Goal: Task Accomplishment & Management: Manage account settings

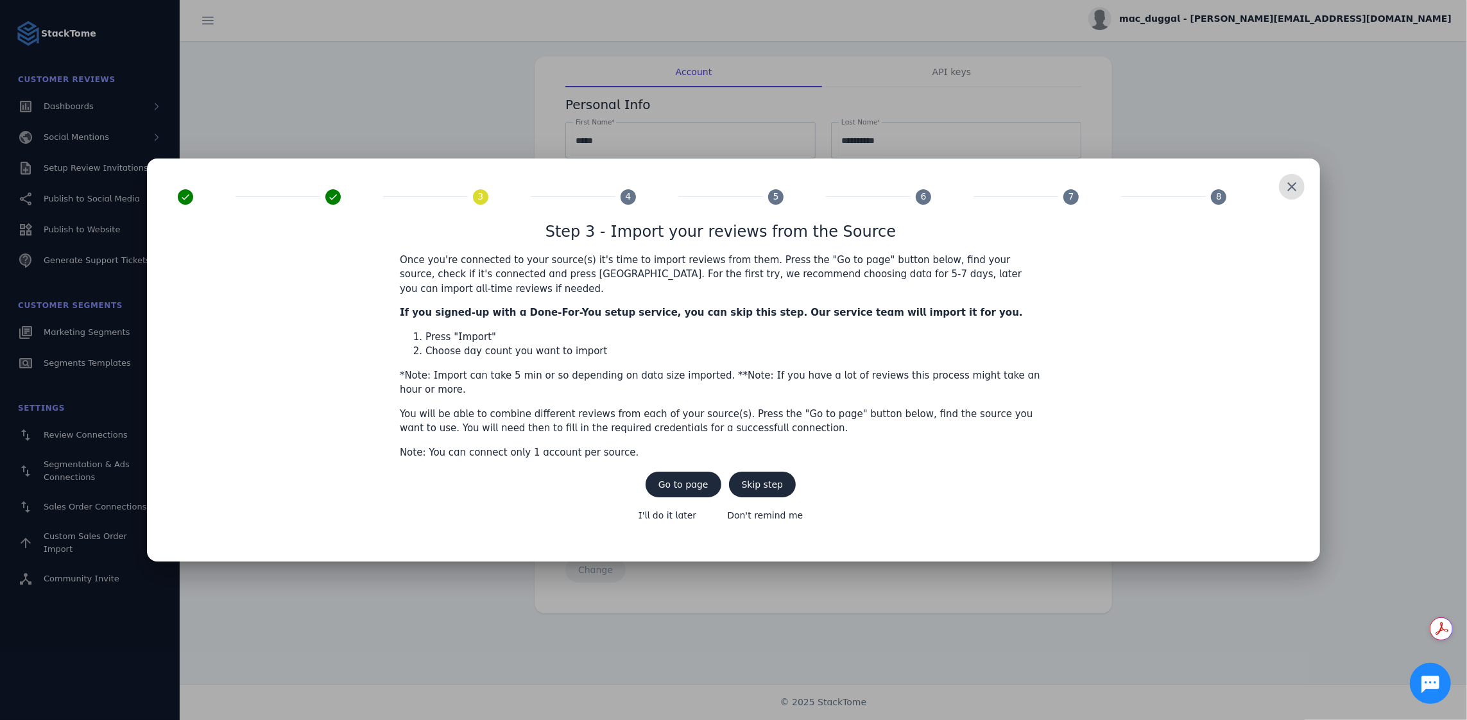
click at [1292, 199] on span at bounding box center [1291, 186] width 31 height 31
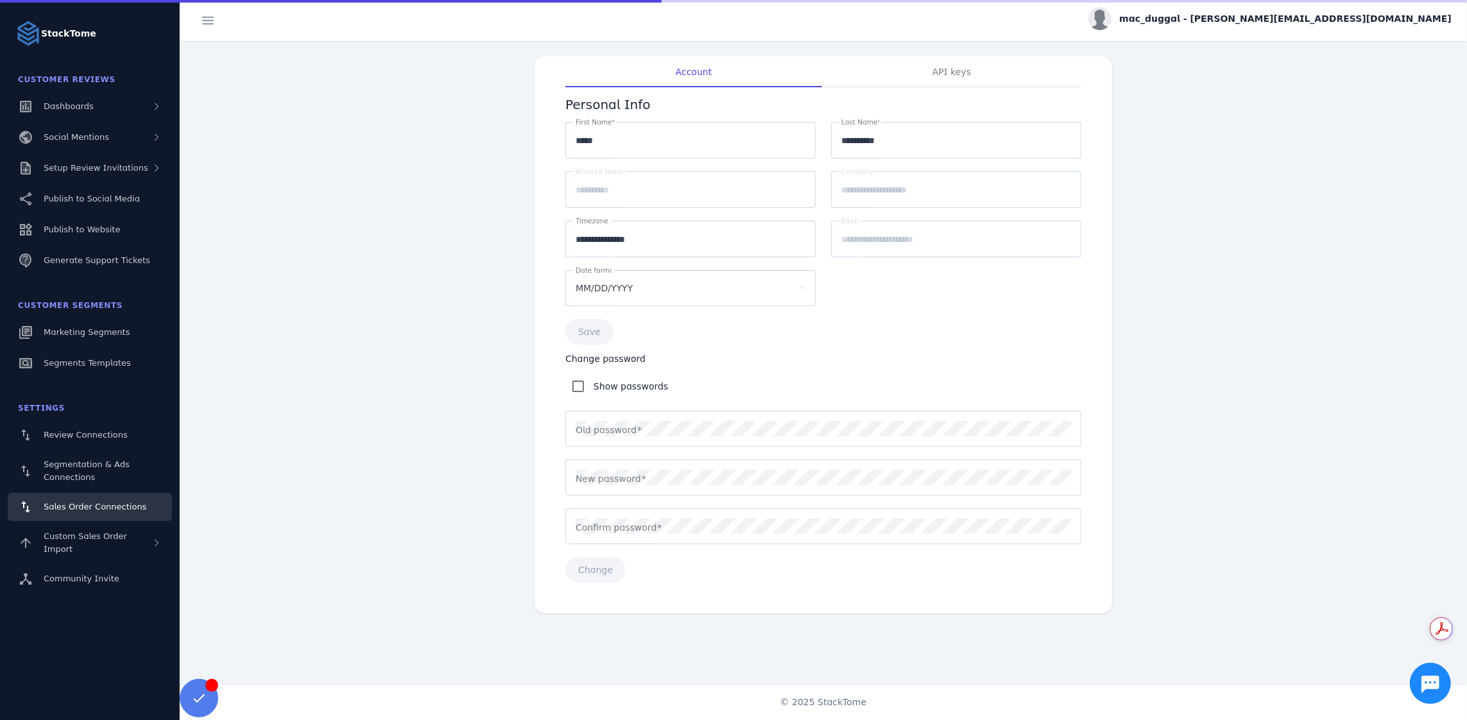
click at [123, 502] on span "Sales Order Connections" at bounding box center [95, 507] width 103 height 10
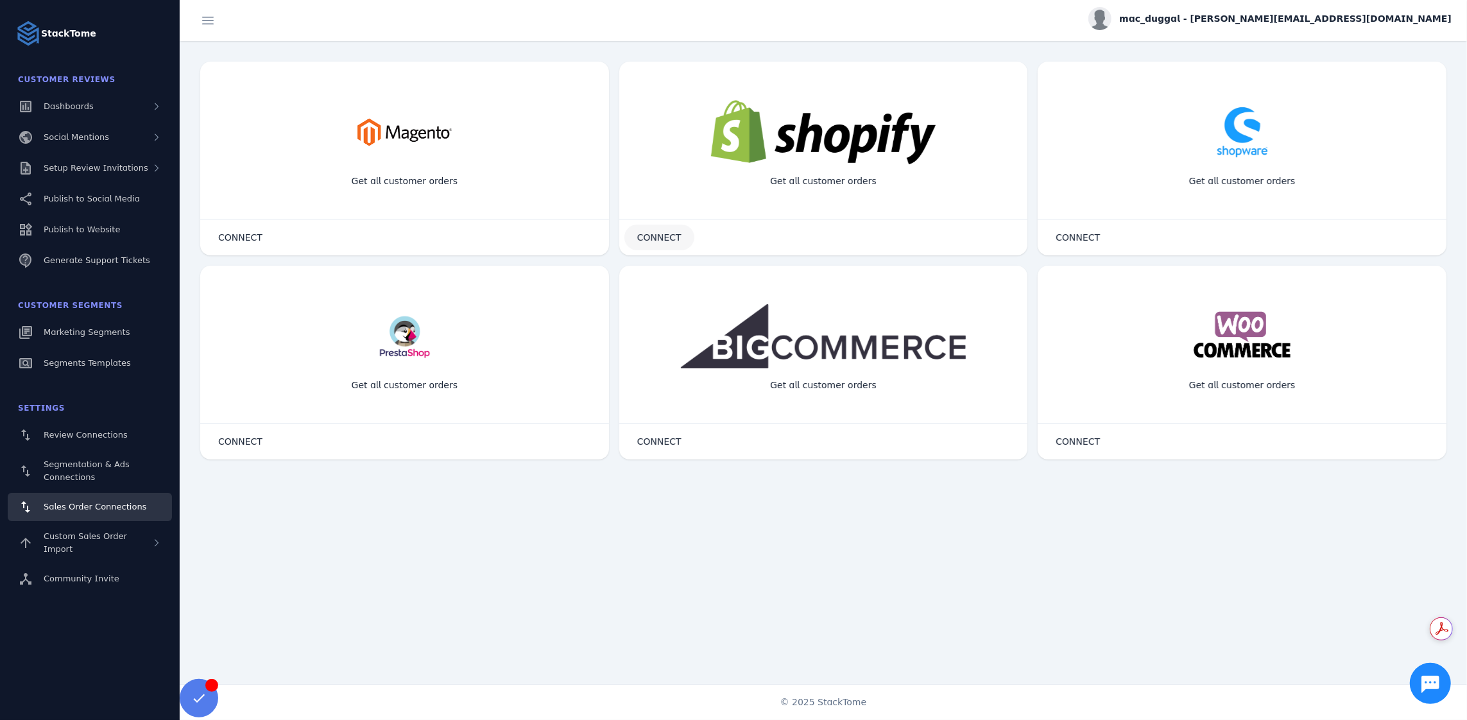
click at [688, 243] on span at bounding box center [659, 237] width 70 height 31
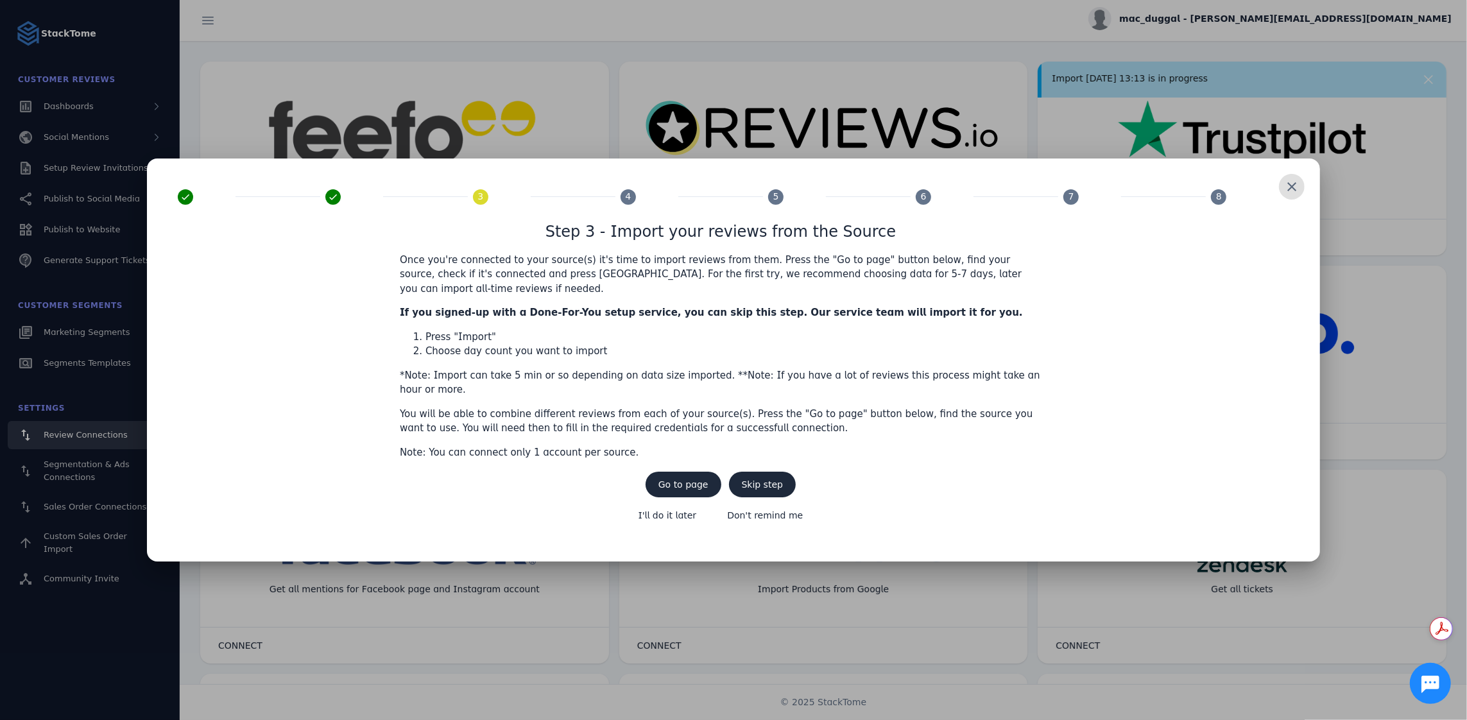
click at [1292, 198] on span at bounding box center [1291, 186] width 31 height 31
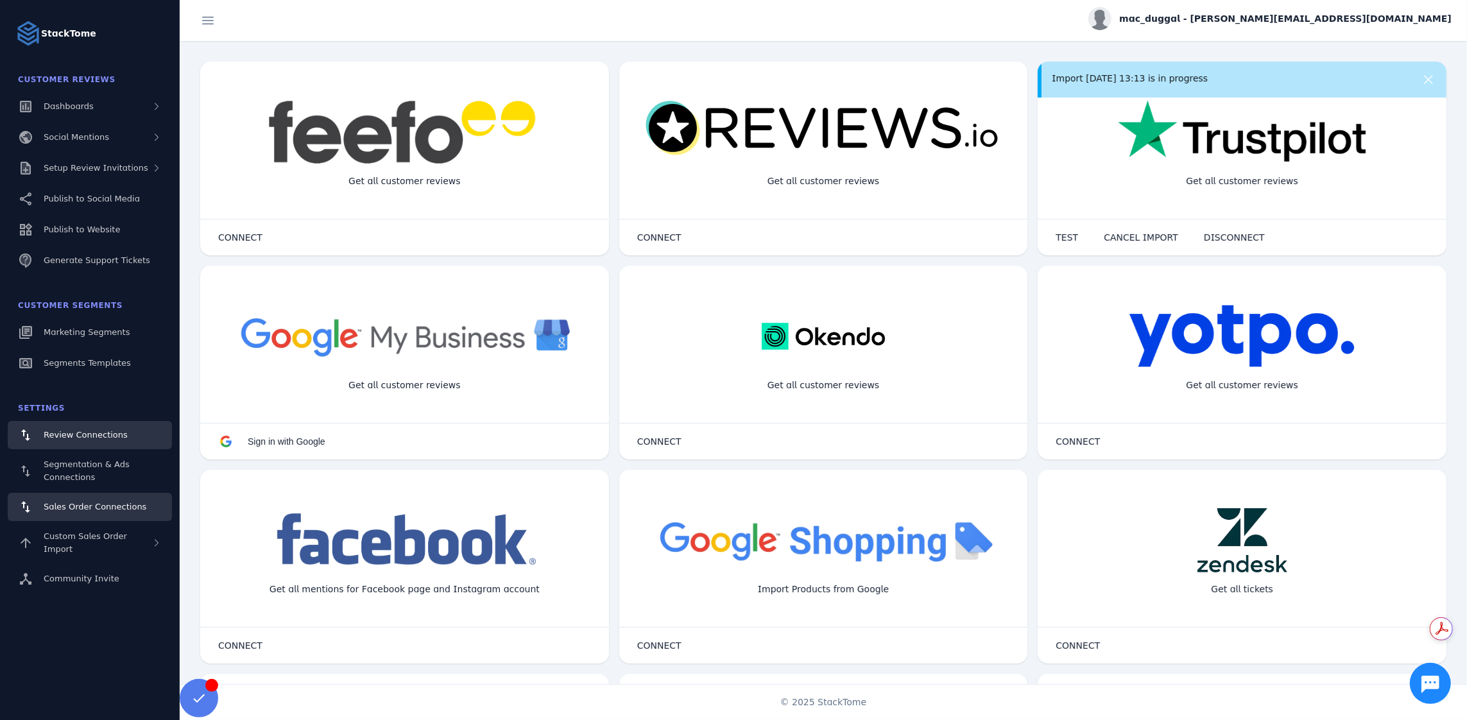
click at [91, 516] on link "Sales Order Connections" at bounding box center [90, 507] width 164 height 28
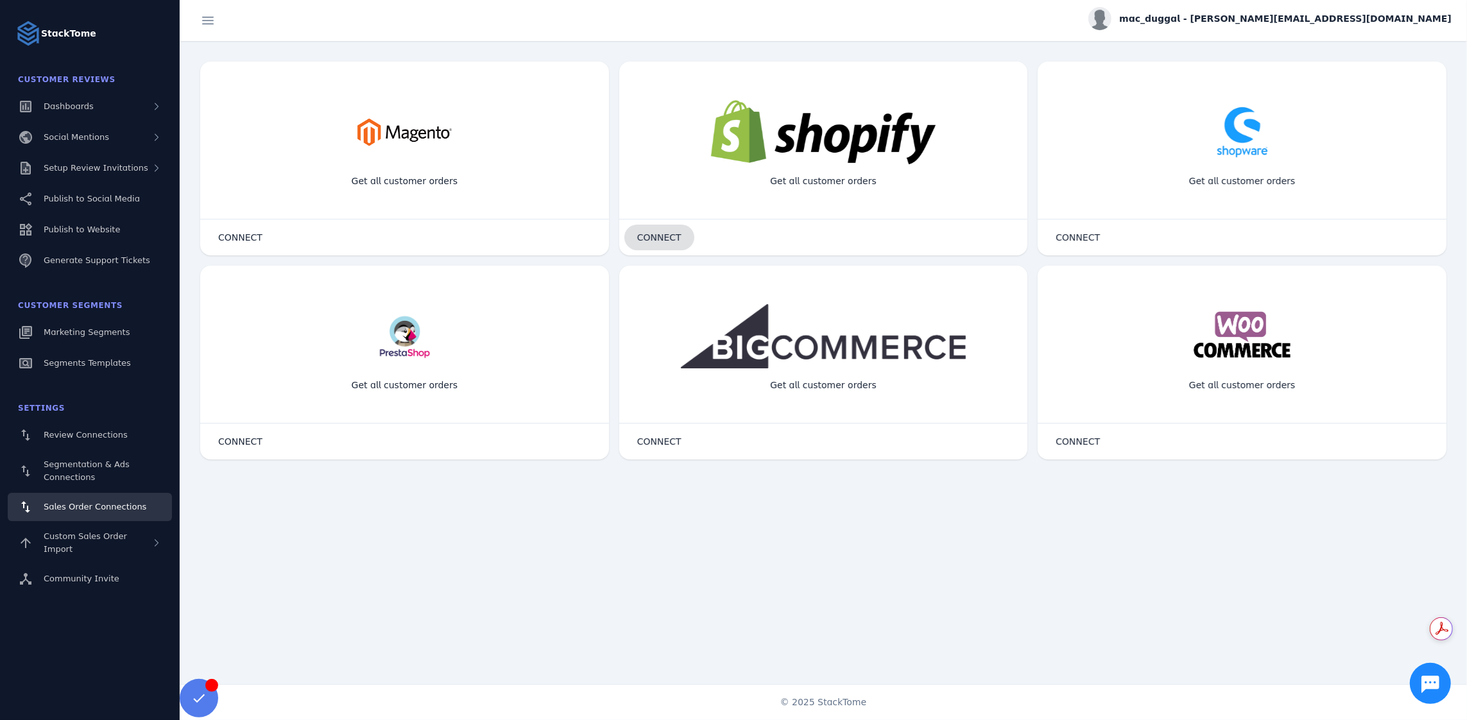
click at [674, 233] on span "CONNECT" at bounding box center [659, 237] width 44 height 9
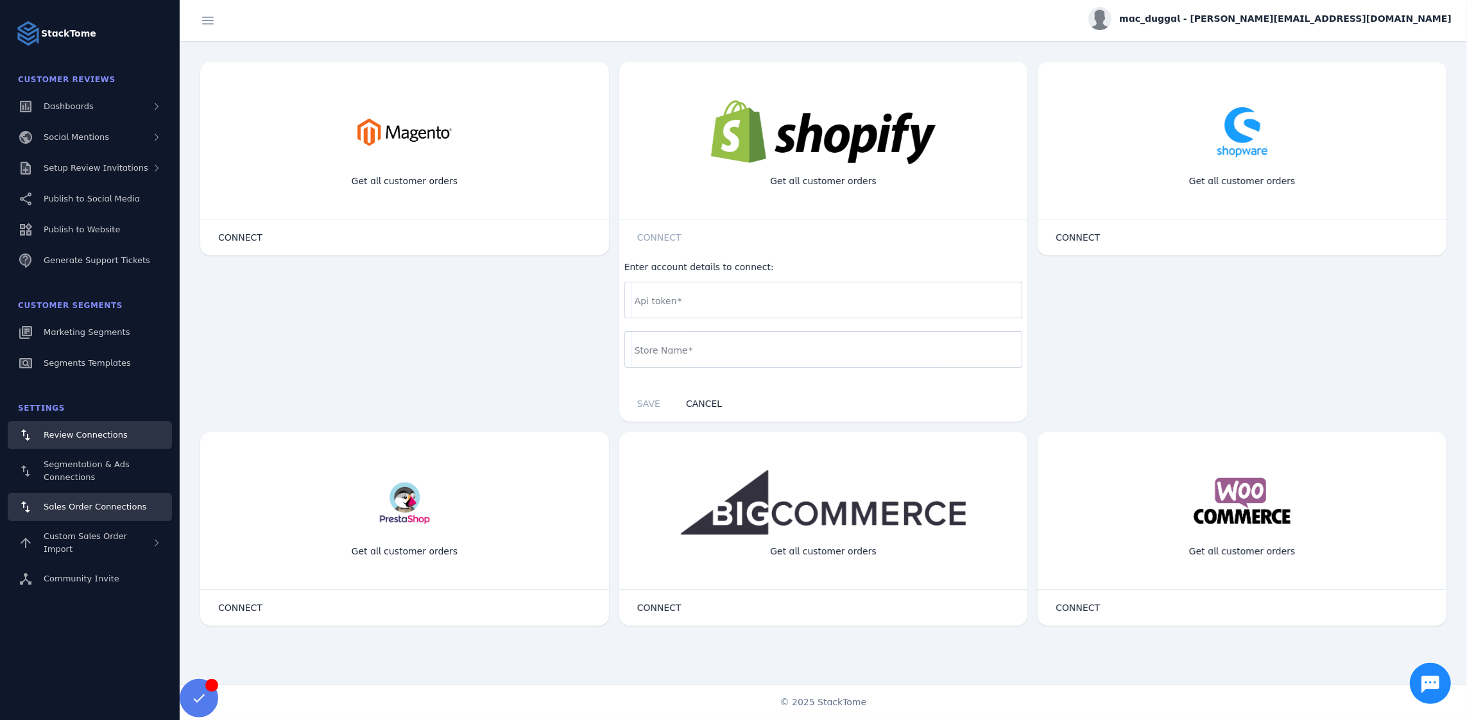
click at [97, 434] on span "Review Connections" at bounding box center [86, 435] width 84 height 10
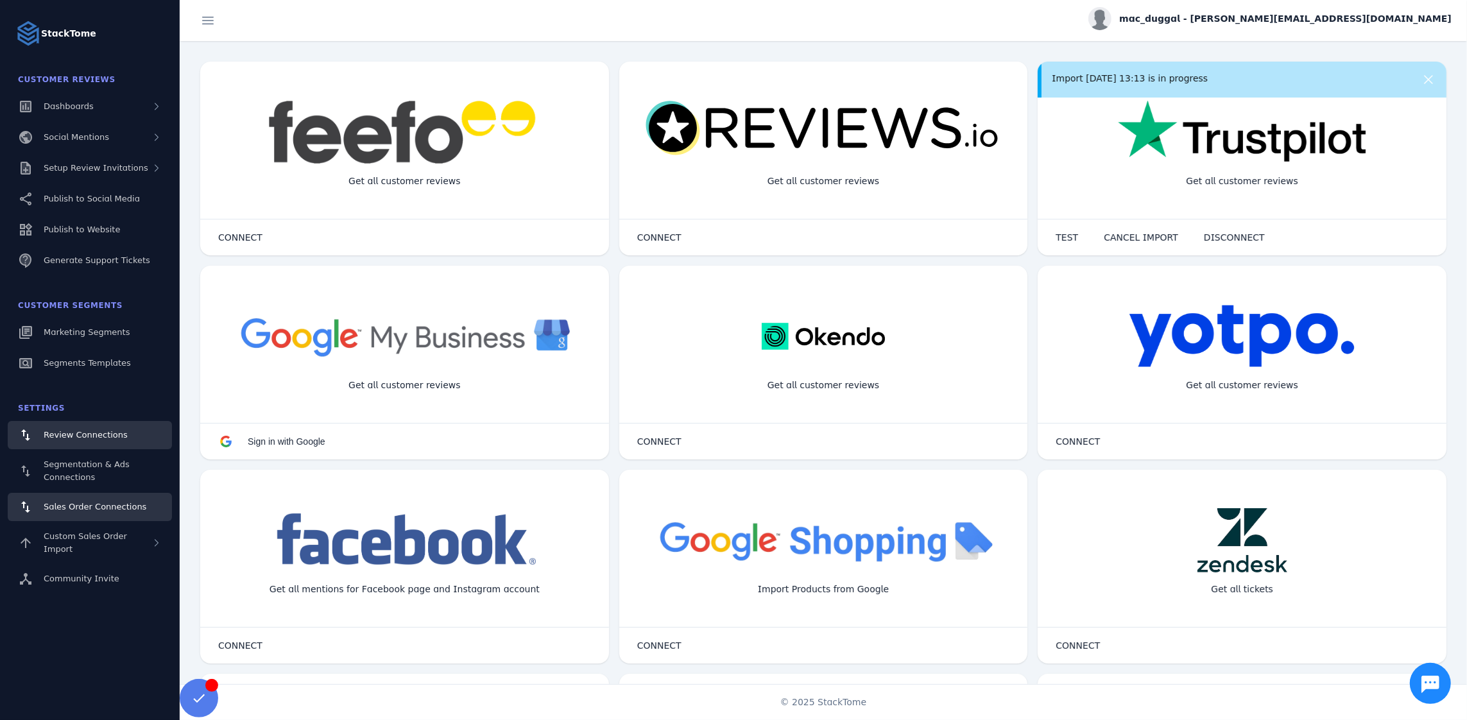
click at [83, 507] on span "Sales Order Connections" at bounding box center [95, 507] width 103 height 10
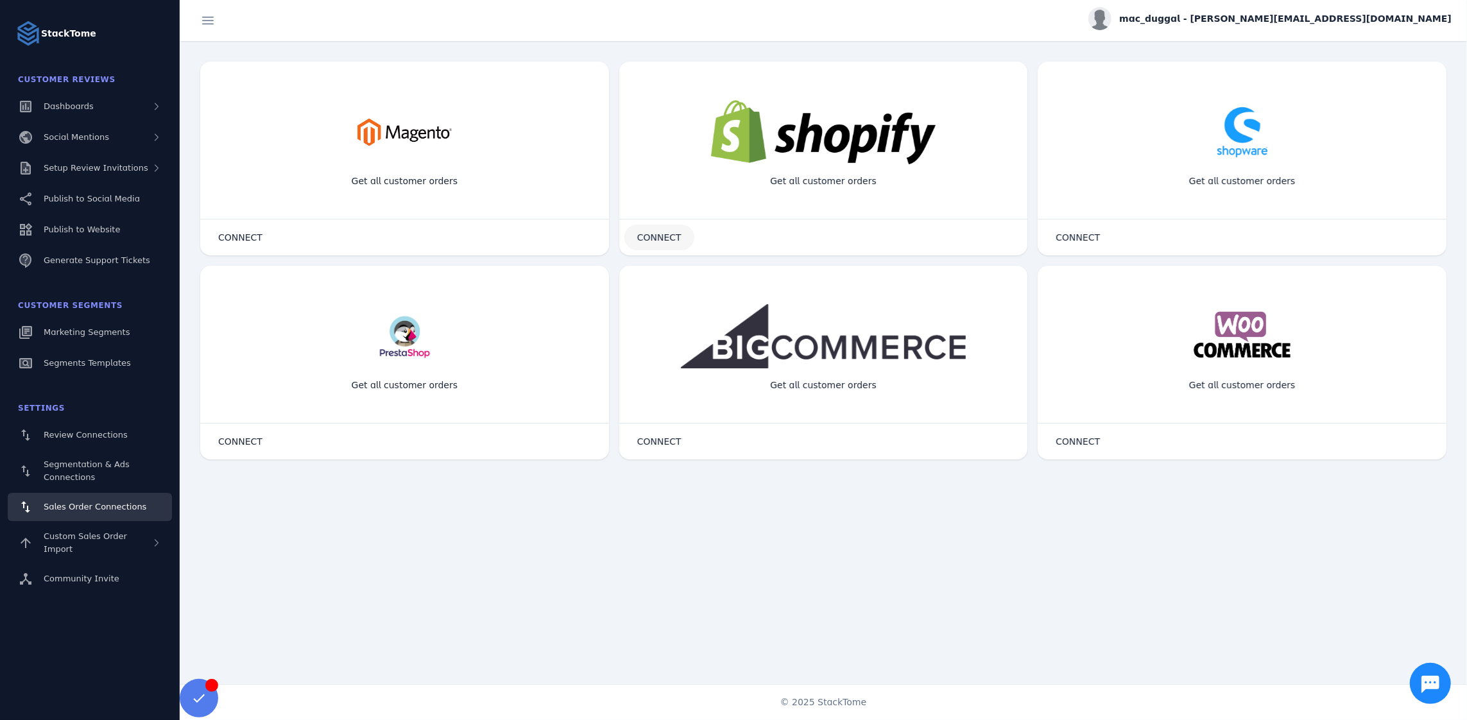
click at [664, 237] on span "CONNECT" at bounding box center [659, 237] width 44 height 9
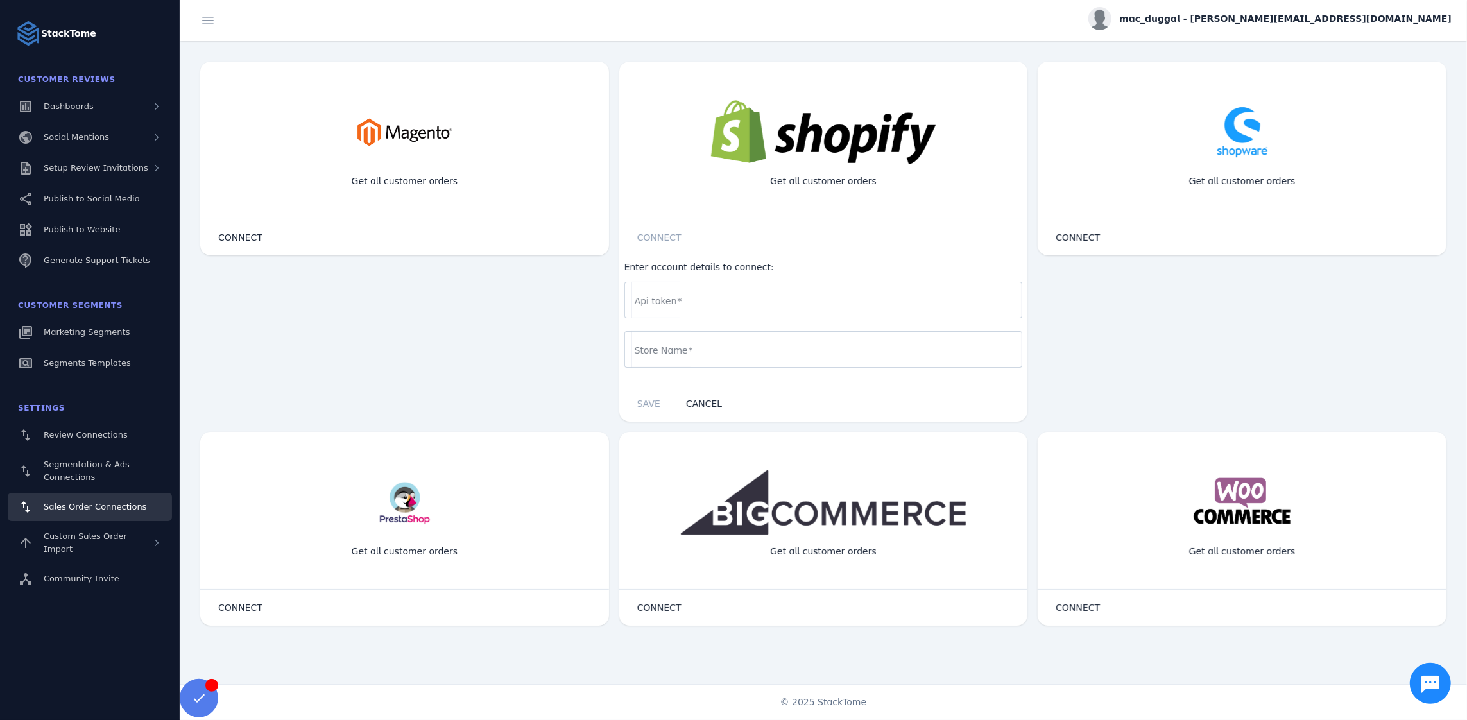
click at [646, 296] on mat-label "Api token" at bounding box center [656, 301] width 42 height 10
click at [646, 296] on input "Api token" at bounding box center [824, 300] width 378 height 15
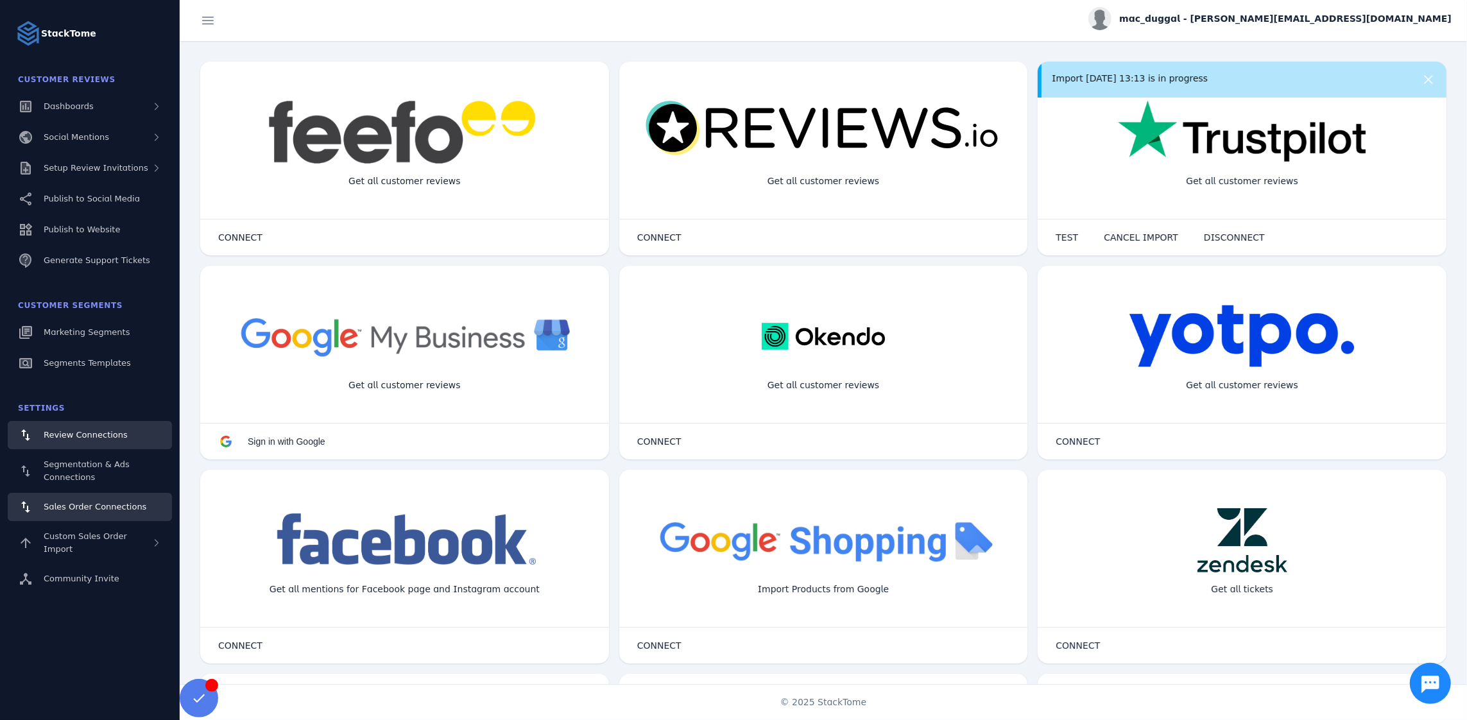
click at [108, 513] on div "Sales Order Connections" at bounding box center [95, 507] width 103 height 13
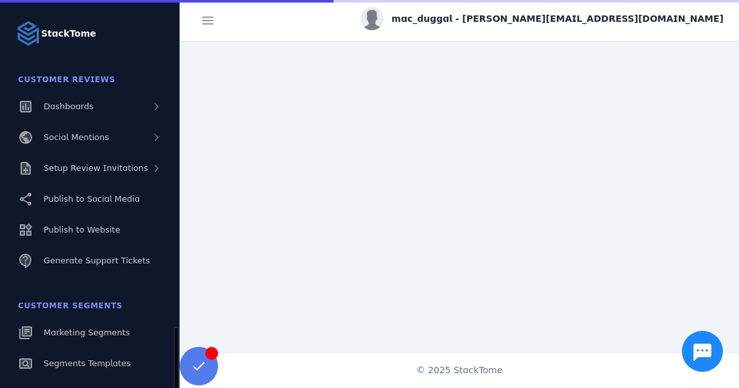
scroll to position [197, 0]
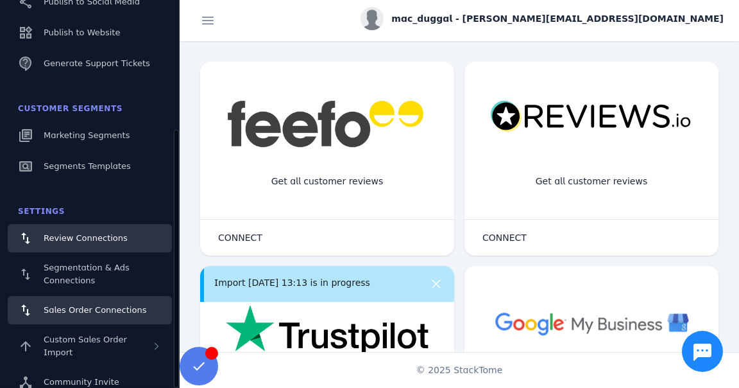
click at [66, 314] on div "Sales Order Connections" at bounding box center [95, 310] width 103 height 13
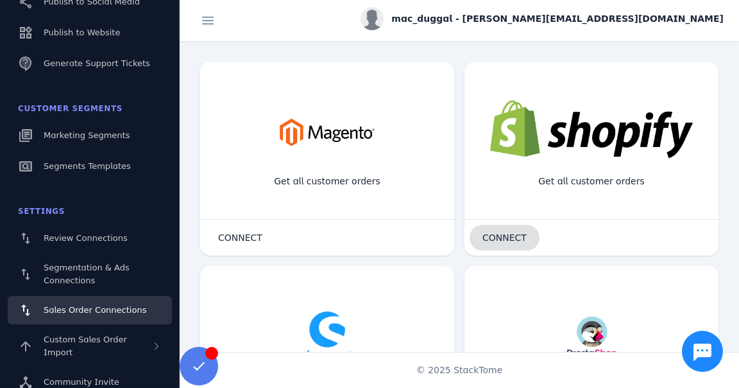
click at [520, 235] on span "CONNECT" at bounding box center [505, 237] width 44 height 9
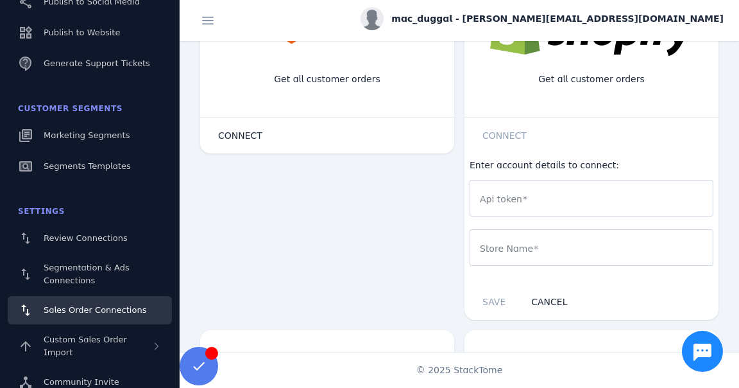
scroll to position [104, 0]
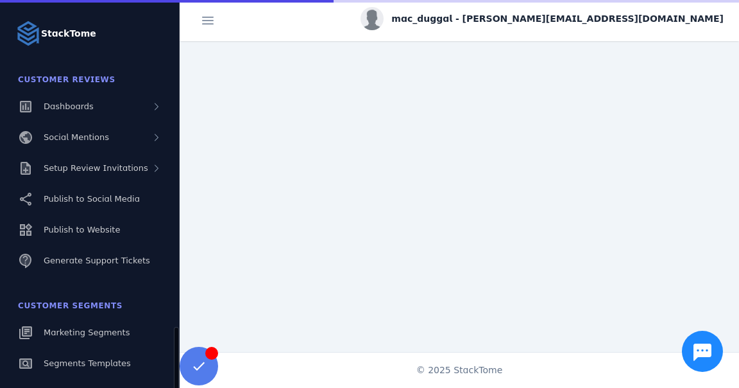
scroll to position [197, 0]
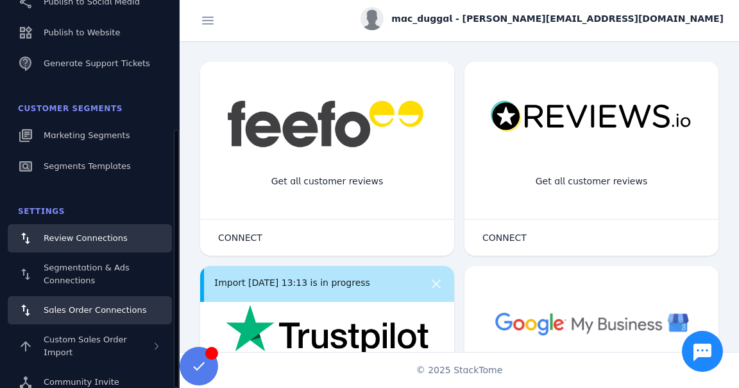
click at [83, 305] on span "Sales Order Connections" at bounding box center [95, 310] width 103 height 10
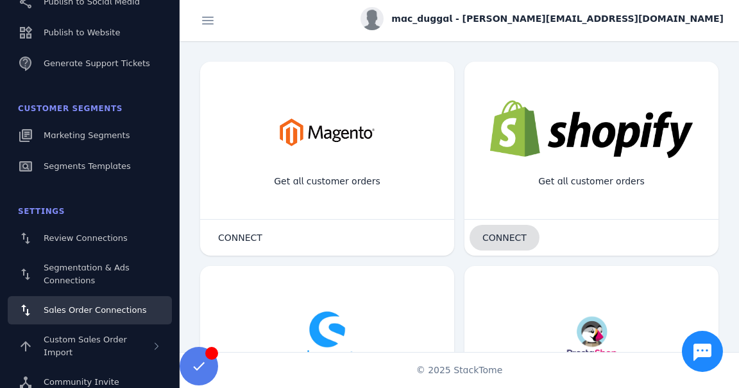
click at [495, 234] on span "CONNECT" at bounding box center [505, 237] width 44 height 9
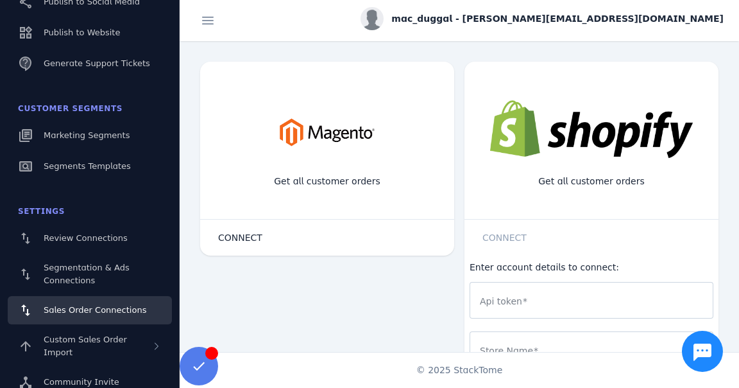
click at [510, 289] on div at bounding box center [591, 300] width 223 height 37
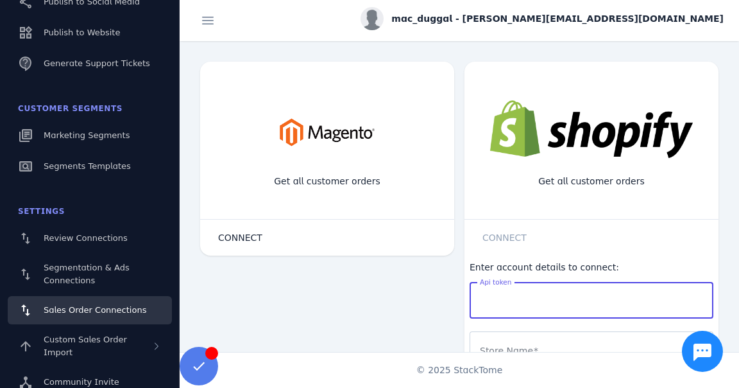
paste input "**********"
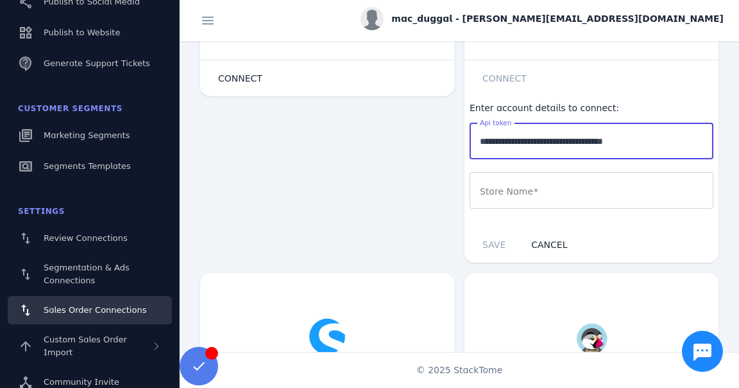
scroll to position [160, 0]
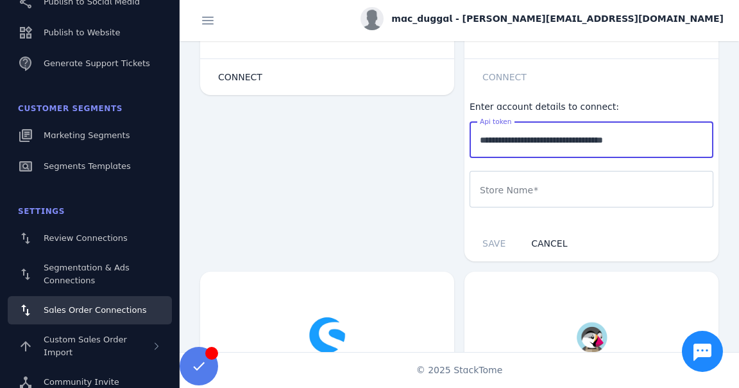
type input "**********"
click at [538, 196] on div at bounding box center [591, 189] width 223 height 37
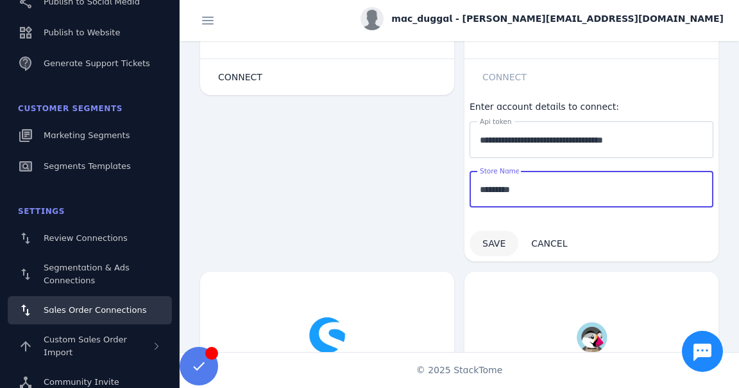
type input "*********"
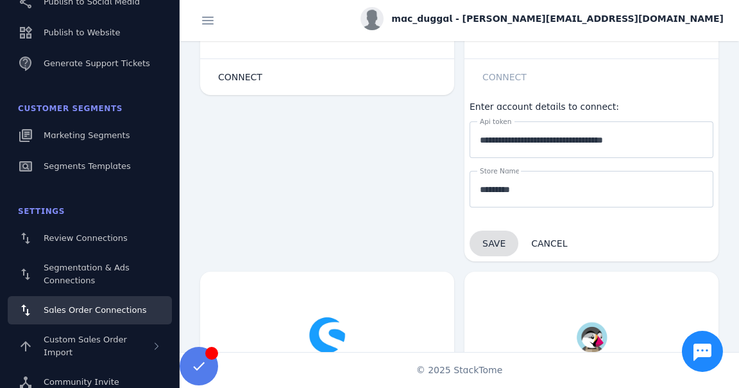
click at [482, 248] on span at bounding box center [494, 243] width 49 height 31
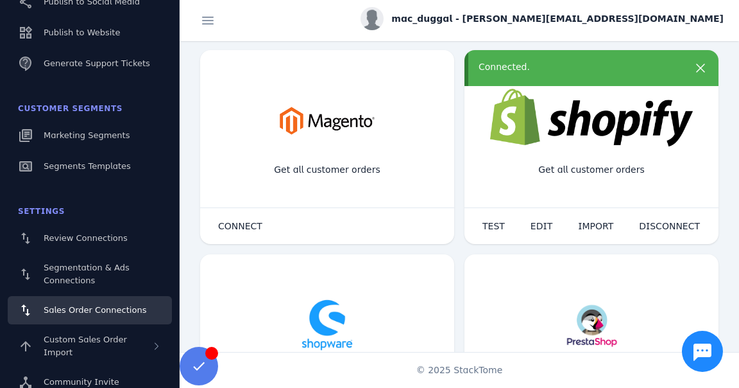
scroll to position [0, 0]
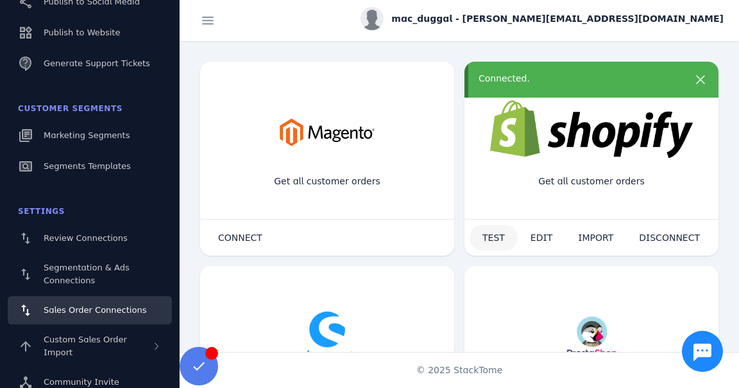
click at [488, 236] on span "TEST" at bounding box center [494, 237] width 22 height 9
